Goal: Register for event/course

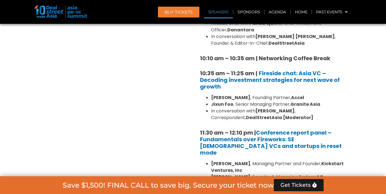
scroll to position [2127, 0]
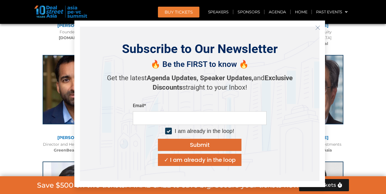
scroll to position [2089, 0]
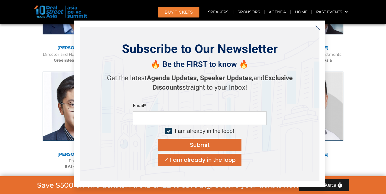
click at [316, 27] on line "Close" at bounding box center [318, 28] width 4 height 4
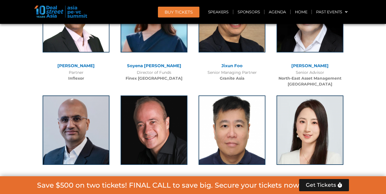
scroll to position [3125, 0]
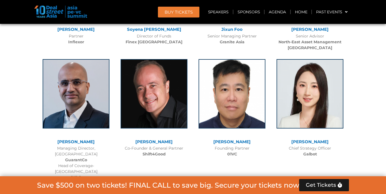
scroll to position [4885, 0]
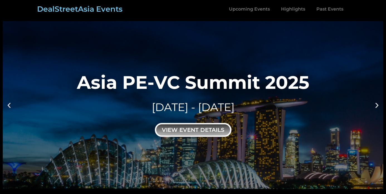
click at [196, 131] on div "view event details" at bounding box center [193, 130] width 77 height 14
